Goal: Submit feedback/report problem: Submit feedback/report problem

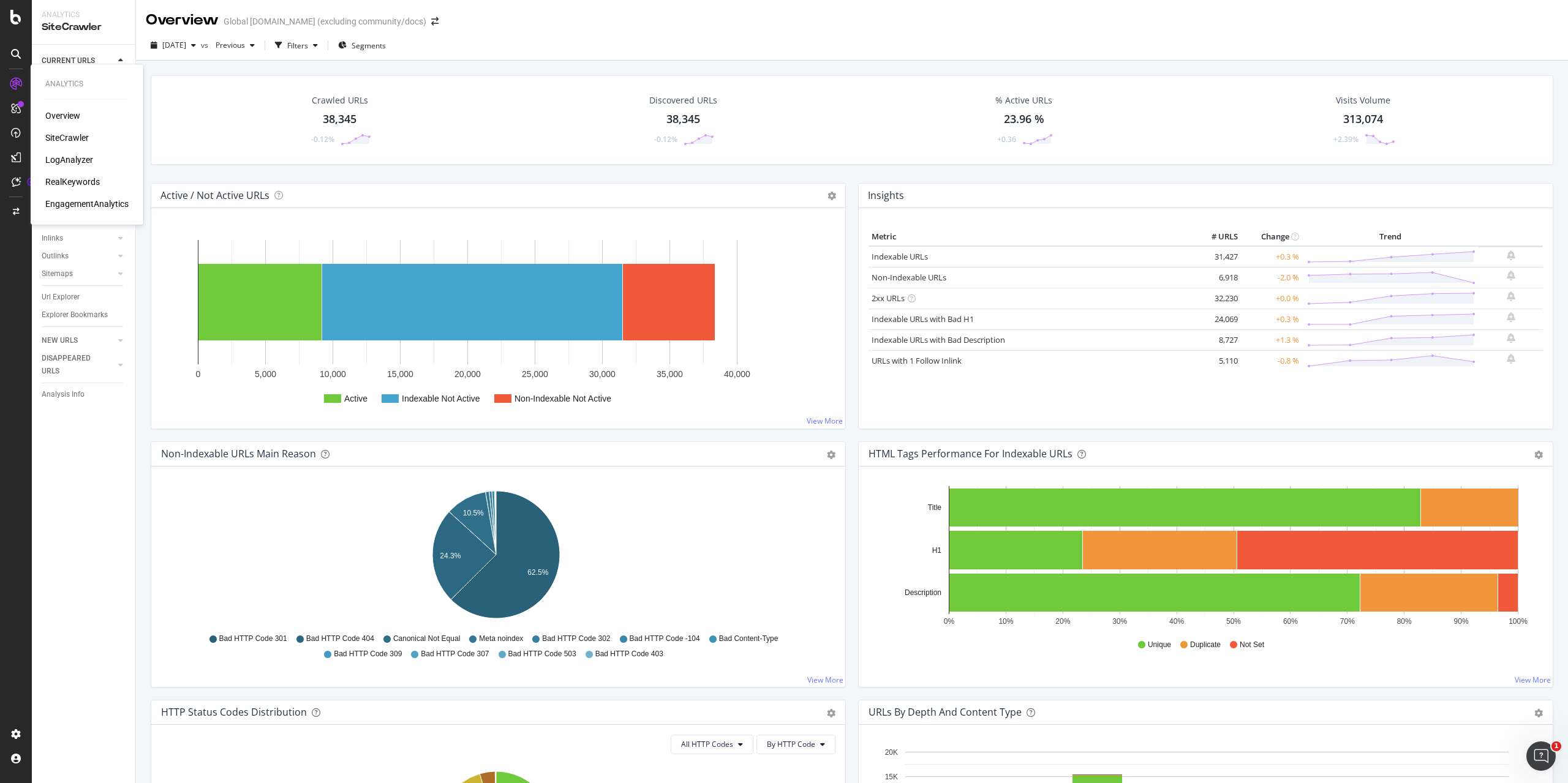
click at [93, 163] on div "LogAnalyzer" at bounding box center [87, 159] width 83 height 12
click at [89, 161] on div "LogAnalyzer" at bounding box center [70, 159] width 48 height 12
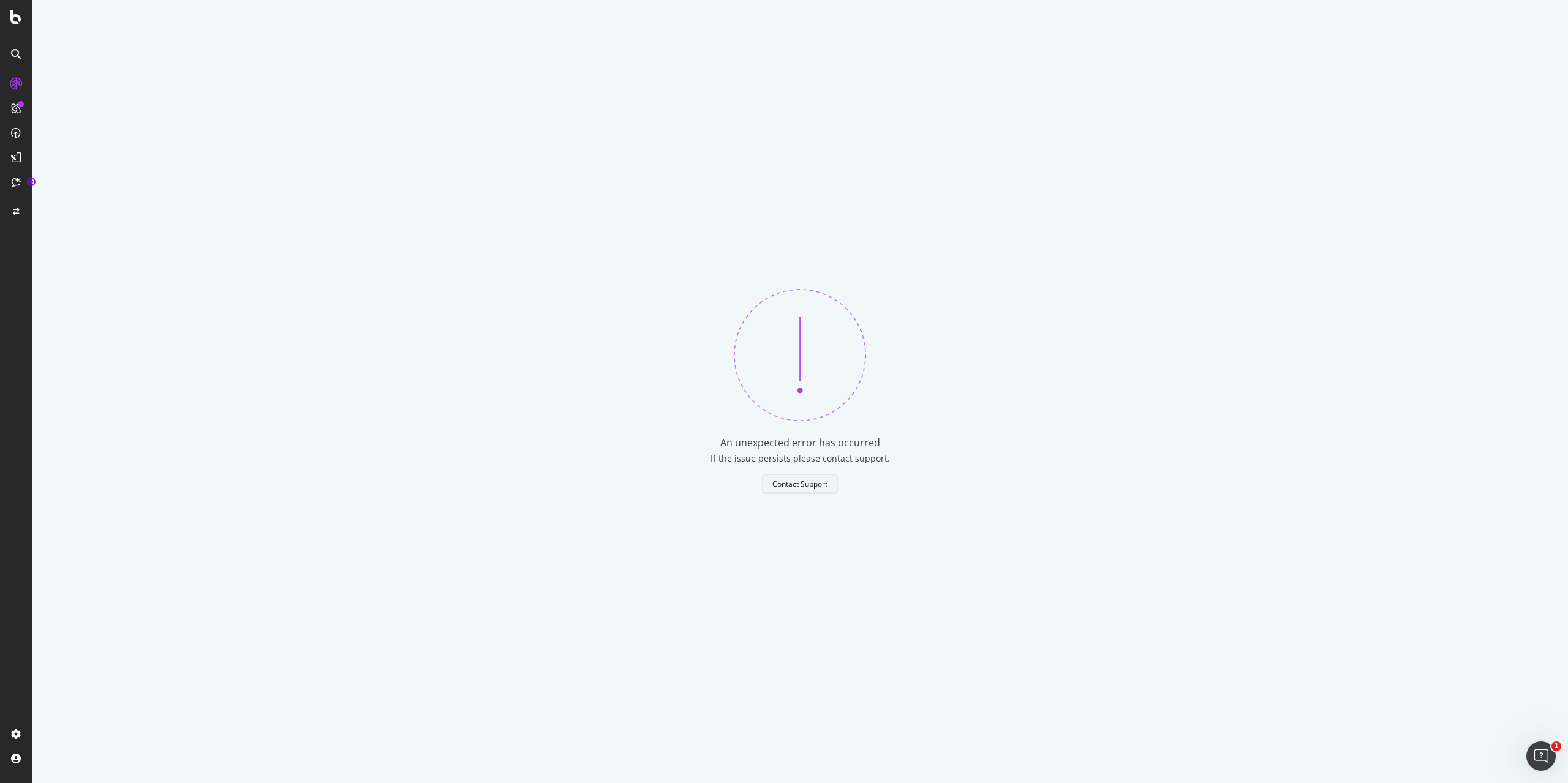
click at [782, 488] on div "Contact Support" at bounding box center [800, 484] width 55 height 10
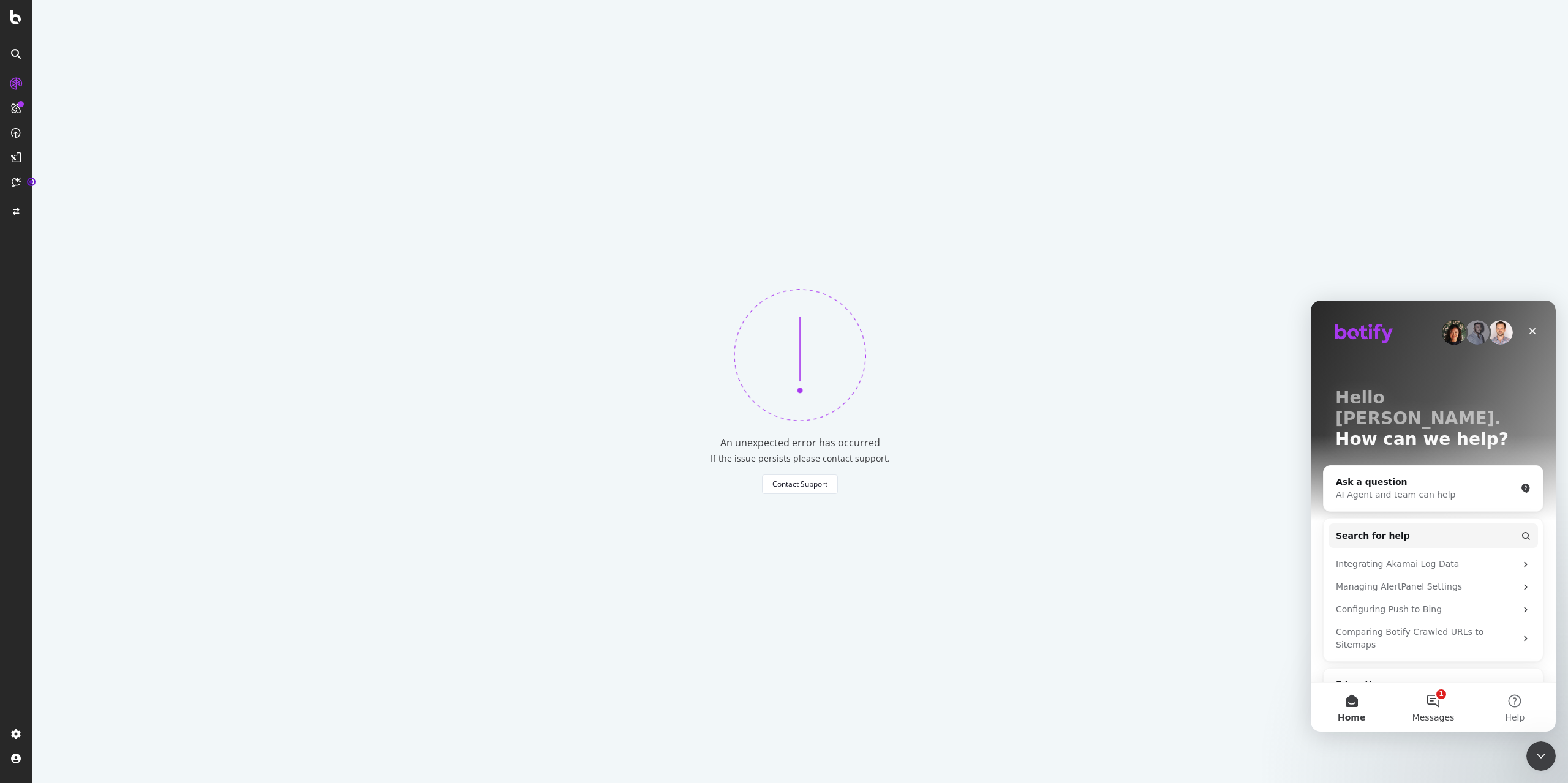
click at [1434, 698] on button "1 Messages" at bounding box center [1434, 707] width 82 height 49
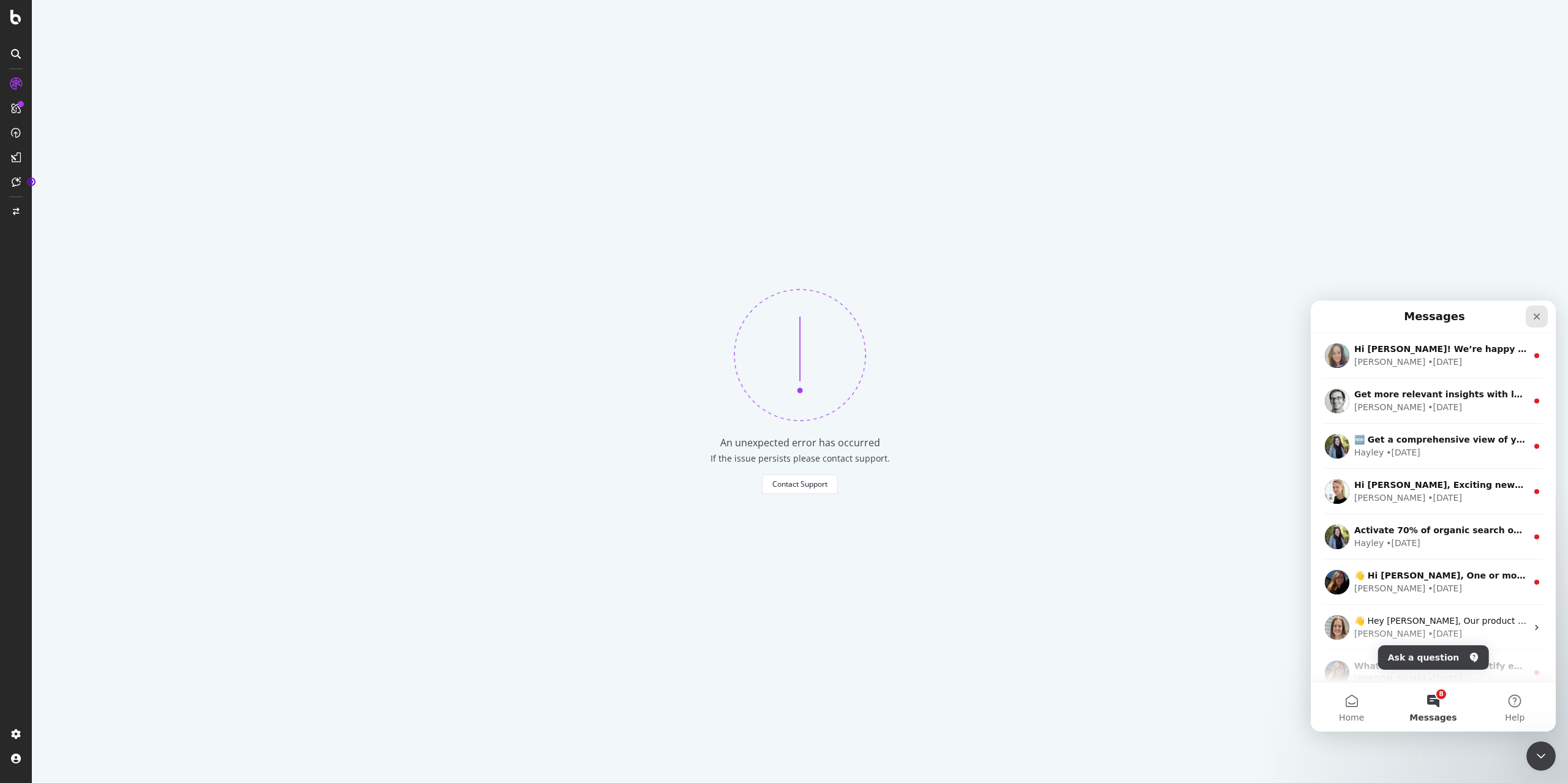
click at [1540, 318] on icon "Close" at bounding box center [1537, 316] width 10 height 10
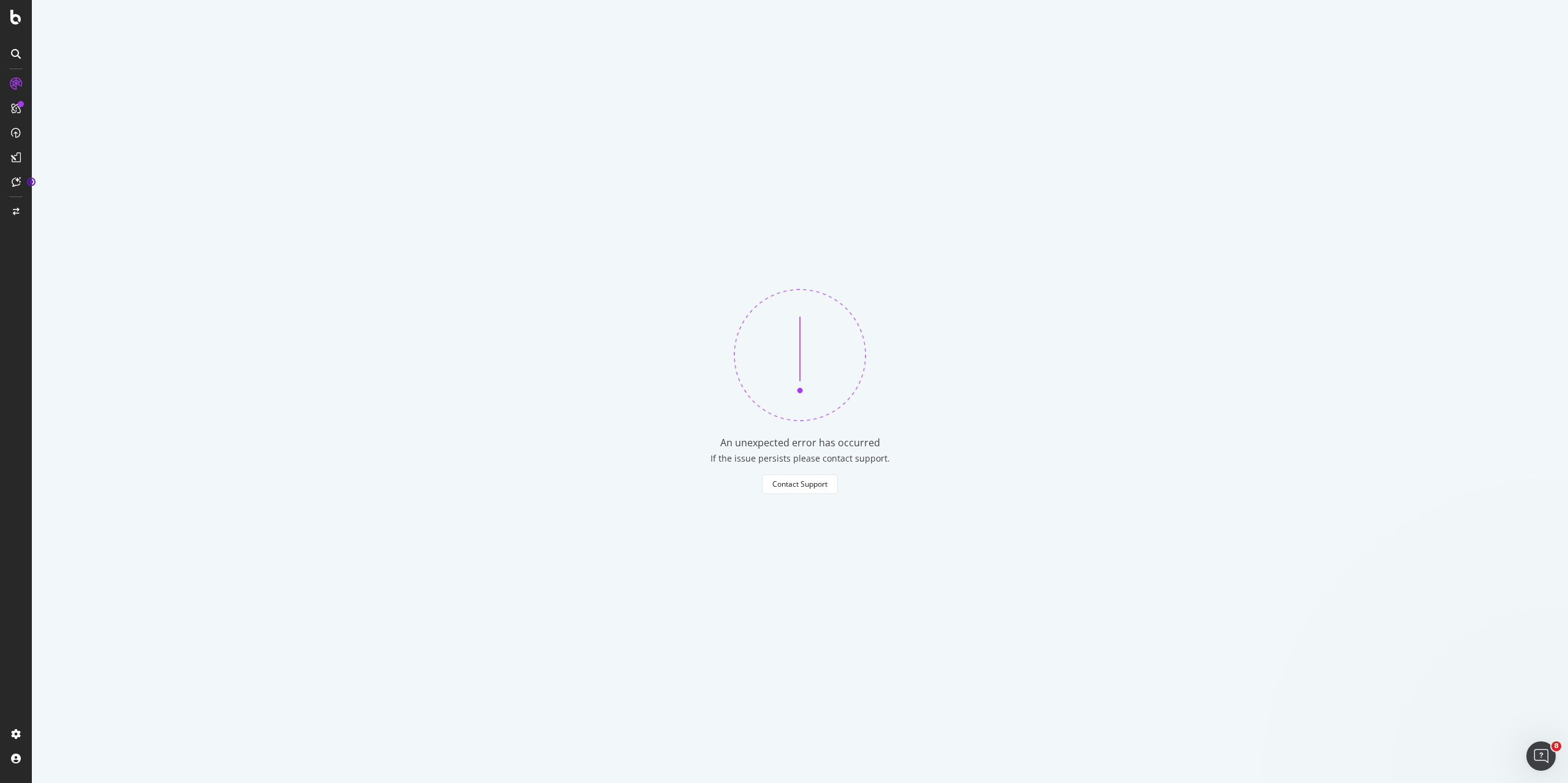
click at [1075, 366] on div "An unexpected error has occurred If the issue persists please contact support. …" at bounding box center [799, 392] width 1537 height 783
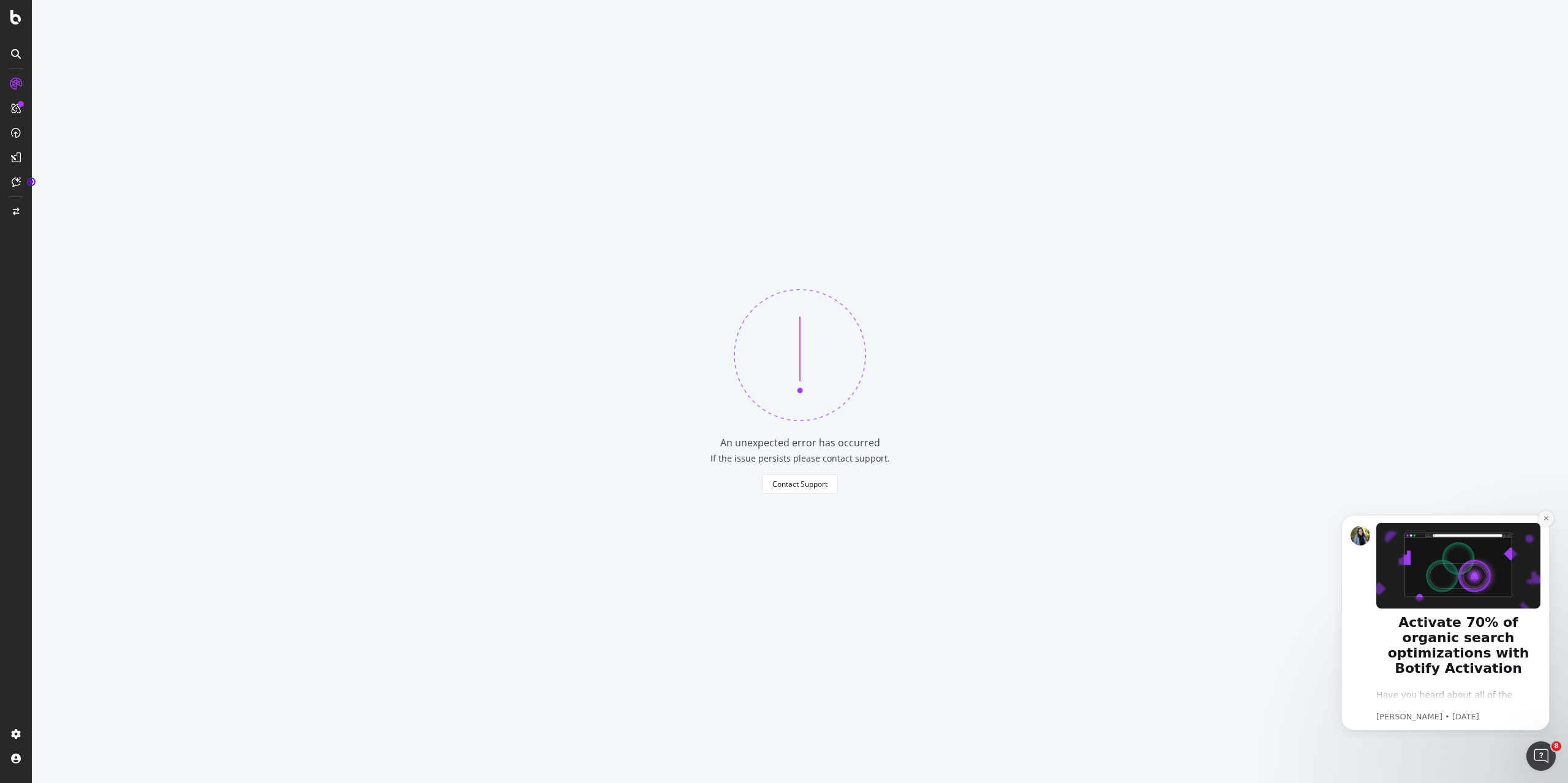
click at [1544, 519] on icon "Dismiss notification" at bounding box center [1546, 518] width 7 height 7
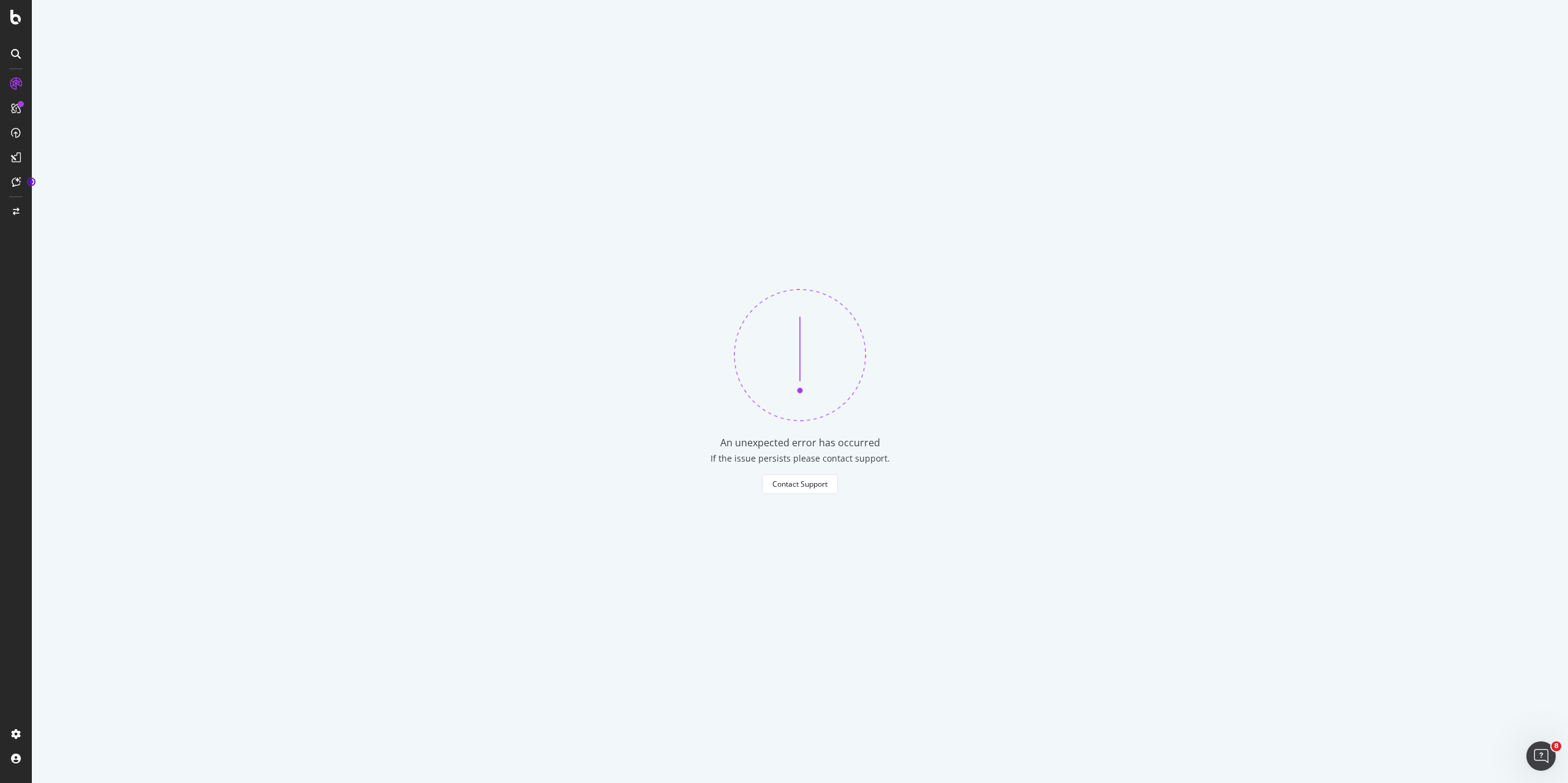
click at [1281, 507] on div "An unexpected error has occurred If the issue persists please contact support. …" at bounding box center [799, 392] width 1537 height 783
